Goal: Communication & Community: Answer question/provide support

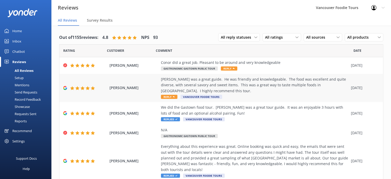
click at [199, 83] on div "[PERSON_NAME] was a great guide. He was friendly and knowledgeable. The food wa…" at bounding box center [254, 84] width 187 height 17
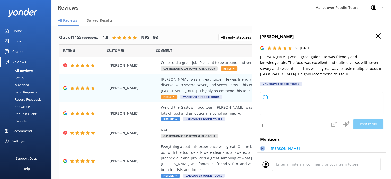
type textarea "Thank you so much for your wonderful review! We're delighted to hear you enjoye…"
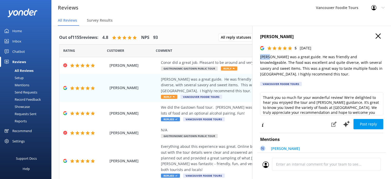
drag, startPoint x: 269, startPoint y: 57, endPoint x: 259, endPoint y: 57, distance: 10.3
click at [259, 57] on div "[PERSON_NAME] 5 [DATE] [PERSON_NAME] was a great guide. He was friendly and kno…" at bounding box center [321, 115] width 139 height 179
click at [375, 37] on icon at bounding box center [377, 35] width 5 height 5
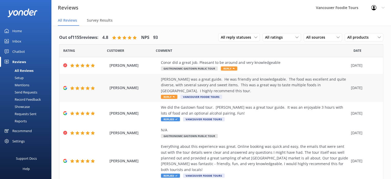
click at [243, 84] on div "[PERSON_NAME] was a great guide. He was friendly and knowledgeable. The food wa…" at bounding box center [254, 84] width 187 height 17
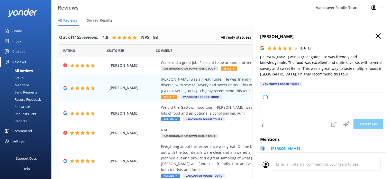
type textarea "Thank you so much for your wonderful review! We're delighted to hear you enjoye…"
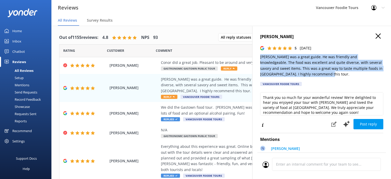
drag, startPoint x: 259, startPoint y: 57, endPoint x: 313, endPoint y: 77, distance: 57.2
click at [313, 77] on div "[PERSON_NAME] 5 [DATE] [PERSON_NAME] was a great guide. He was friendly and kno…" at bounding box center [321, 115] width 139 height 179
copy p "[PERSON_NAME] was a great guide. He was friendly and knowledgeable. The food wa…"
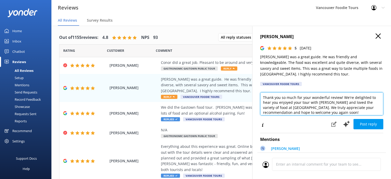
click at [294, 108] on textarea "Thank you so much for your wonderful review! We're delighted to hear you enjoye…" at bounding box center [321, 103] width 123 height 23
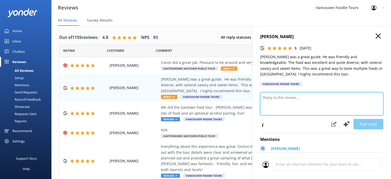
paste textarea "Hi [PERSON_NAME], thank you for your kind words! We’re so happy to hear you enj…"
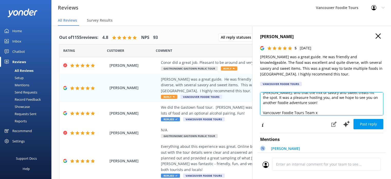
scroll to position [3, 0]
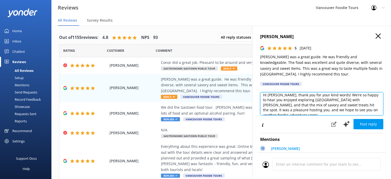
click at [329, 101] on textarea "Hi [PERSON_NAME], thank you for your kind words! We’re so happy to hear you enj…" at bounding box center [321, 103] width 123 height 23
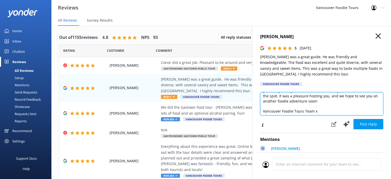
scroll to position [17, 0]
type textarea "Hi [PERSON_NAME], thank you for your kind words! We’re so happy to hear you enj…"
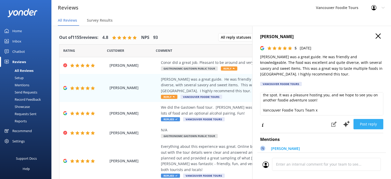
click at [370, 125] on button "Post reply" at bounding box center [368, 124] width 30 height 10
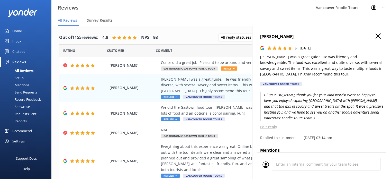
click at [375, 35] on use at bounding box center [377, 35] width 5 height 5
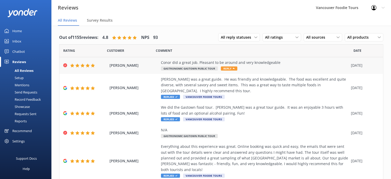
click at [292, 70] on div "Conor did a great job. Pleasant to be around and very knowledgeable Gastronomic…" at bounding box center [254, 66] width 187 height 12
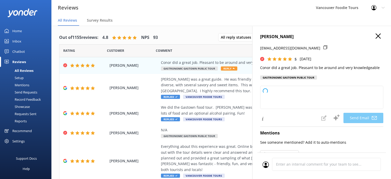
type textarea "Thank you so much, [PERSON_NAME]! We're thrilled to hear you had a great experi…"
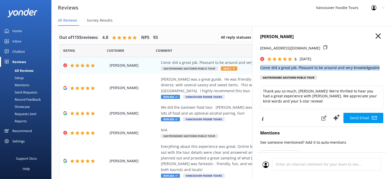
drag, startPoint x: 259, startPoint y: 67, endPoint x: 380, endPoint y: 67, distance: 121.6
click at [380, 67] on div "[PERSON_NAME] [EMAIL_ADDRESS][DOMAIN_NAME] 5 [DATE] Conor did a great job. Plea…" at bounding box center [321, 115] width 139 height 179
copy p "Conor did a great job. Pleasant to be around and very knowledgeable"
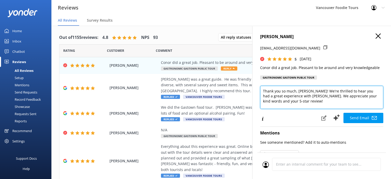
click at [314, 96] on textarea "Thank you so much, [PERSON_NAME]! We're thrilled to hear you had a great experi…" at bounding box center [321, 97] width 123 height 23
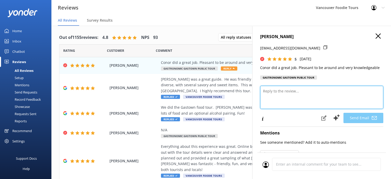
paste textarea "Hi [PERSON_NAME], thank you for your kind feedback! We’re so glad you enjoyed y…"
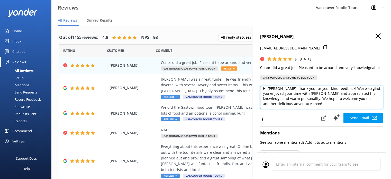
scroll to position [12, 0]
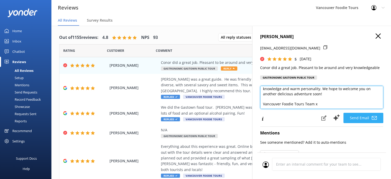
type textarea "Hi [PERSON_NAME], thank you for your kind feedback! We’re so glad you enjoyed y…"
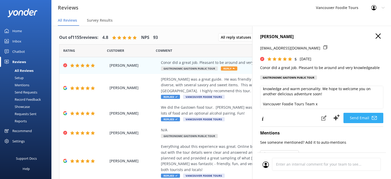
click at [366, 121] on button "Send Email" at bounding box center [363, 118] width 40 height 10
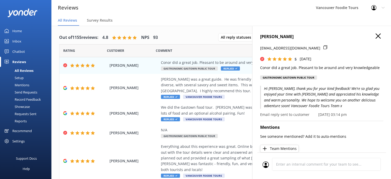
click at [375, 36] on use at bounding box center [377, 35] width 5 height 5
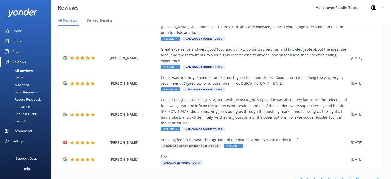
scroll to position [0, 0]
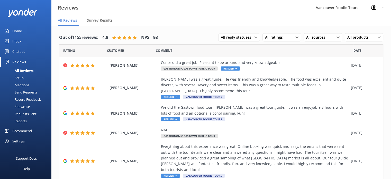
click at [24, 37] on link "Inbox" at bounding box center [25, 41] width 51 height 10
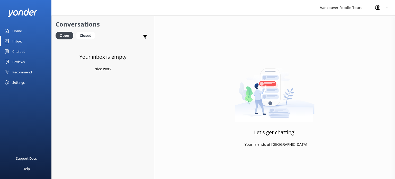
click at [27, 28] on link "Home" at bounding box center [25, 31] width 51 height 10
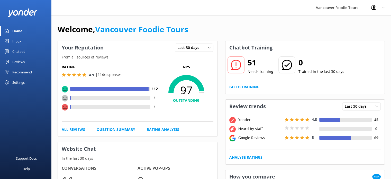
click at [25, 43] on link "Inbox" at bounding box center [25, 41] width 51 height 10
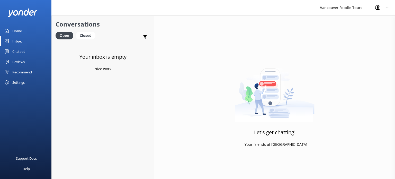
click at [22, 58] on div "Reviews" at bounding box center [18, 62] width 12 height 10
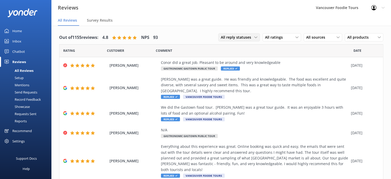
click at [239, 39] on span "All reply statuses" at bounding box center [237, 37] width 33 height 6
click at [238, 60] on link "Needs a reply" at bounding box center [241, 58] width 46 height 10
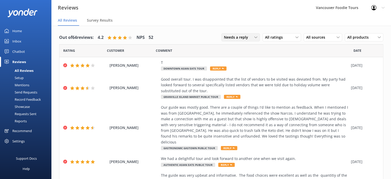
click at [232, 38] on span "Needs a reply" at bounding box center [237, 37] width 27 height 6
click at [231, 45] on div "All reply statuses" at bounding box center [236, 47] width 25 height 5
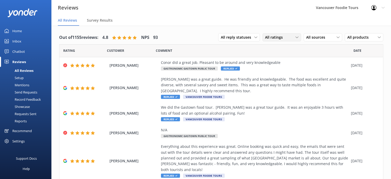
click at [283, 36] on div "All ratings" at bounding box center [282, 37] width 36 height 6
click at [279, 60] on div "Promoters" at bounding box center [281, 58] width 23 height 5
click at [273, 41] on div "Promoters All ratings Promoters Passives Detractors" at bounding box center [281, 37] width 39 height 8
click at [273, 69] on div "Passives" at bounding box center [280, 68] width 20 height 5
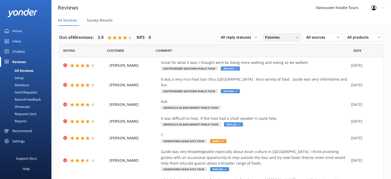
click at [275, 39] on span "Passives" at bounding box center [274, 37] width 18 height 6
click at [277, 76] on link "Detractors" at bounding box center [286, 79] width 46 height 10
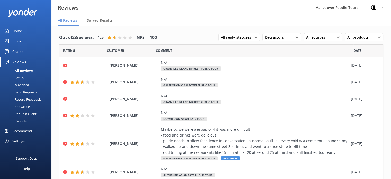
drag, startPoint x: 387, startPoint y: 70, endPoint x: 388, endPoint y: 141, distance: 70.9
click at [388, 141] on div "Out of 23 reviews: 1.5 NPS -100 All reply statuses All reply statuses Needs a r…" at bounding box center [220, 107] width 339 height 163
click at [251, 18] on nav "All Reviews Survey Results" at bounding box center [220, 20] width 339 height 10
click at [267, 35] on span "Detractors" at bounding box center [276, 37] width 22 height 6
click at [271, 48] on div "All ratings" at bounding box center [272, 47] width 15 height 5
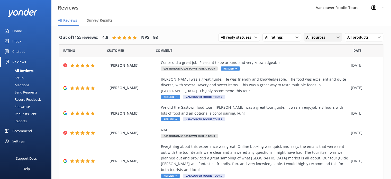
click at [334, 41] on div "All sources All sources Yonder survey Heard by staff Google reviews" at bounding box center [323, 37] width 39 height 8
click at [332, 36] on div "All sources" at bounding box center [323, 37] width 36 height 6
